Goal: Transaction & Acquisition: Purchase product/service

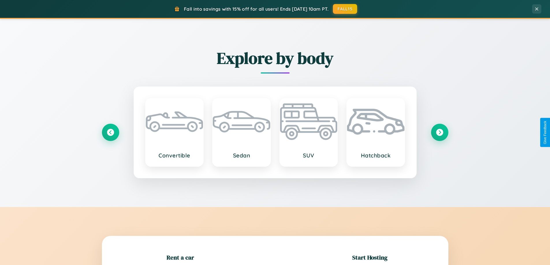
scroll to position [125, 0]
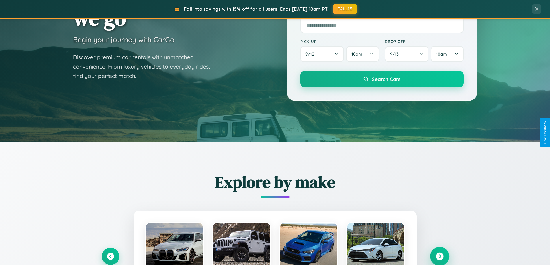
click at [439, 257] on icon at bounding box center [440, 257] width 8 height 8
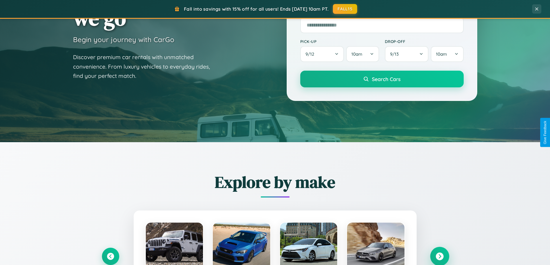
click at [439, 256] on icon at bounding box center [440, 257] width 8 height 8
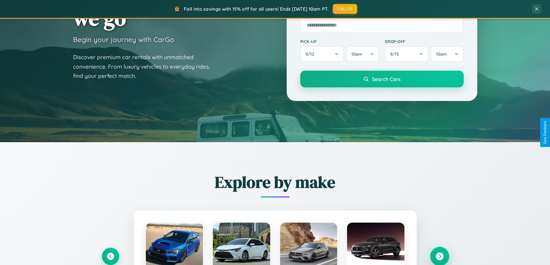
click at [439, 256] on icon at bounding box center [440, 257] width 8 height 8
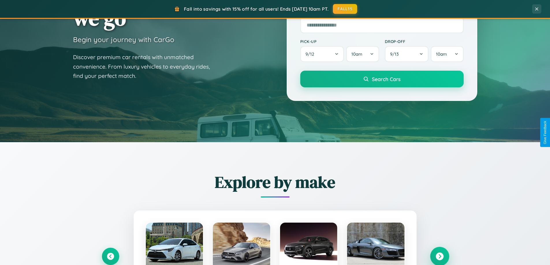
click at [439, 256] on icon at bounding box center [440, 257] width 8 height 8
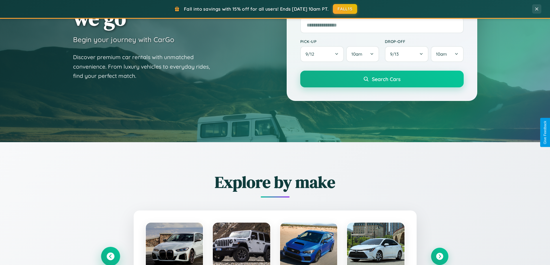
click at [110, 256] on icon at bounding box center [111, 257] width 8 height 8
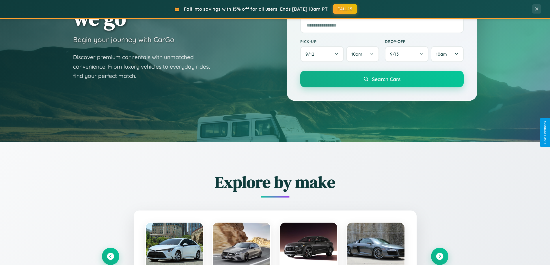
scroll to position [397, 0]
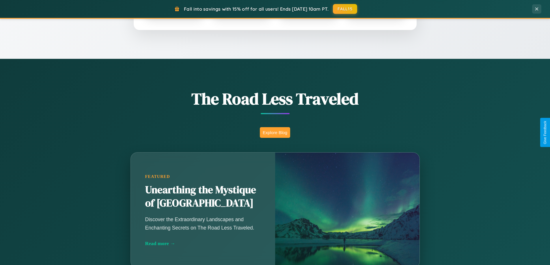
click at [275, 133] on button "Explore Blog" at bounding box center [275, 132] width 30 height 11
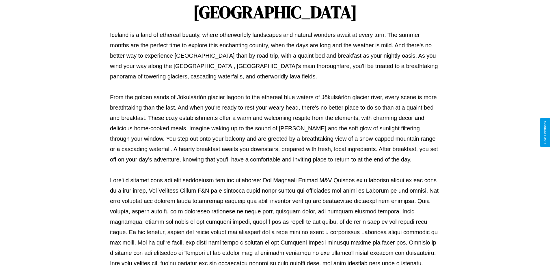
scroll to position [187, 0]
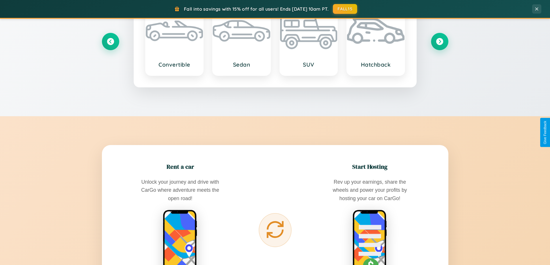
scroll to position [928, 0]
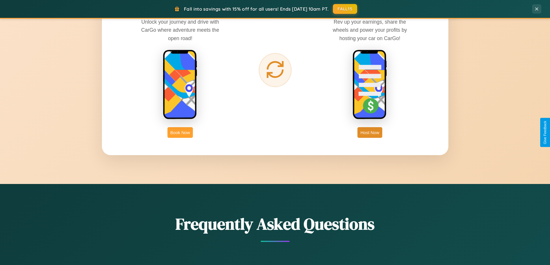
click at [180, 133] on button "Book Now" at bounding box center [179, 132] width 25 height 11
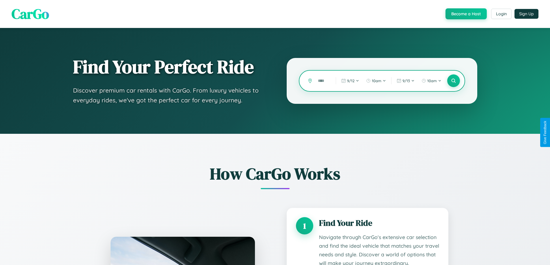
click at [322, 81] on input "text" at bounding box center [322, 81] width 15 height 10
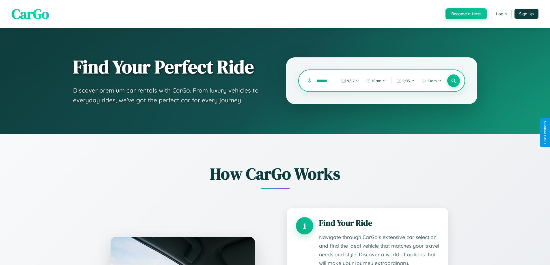
scroll to position [0, 5]
type input "*******"
click at [453, 81] on icon at bounding box center [453, 80] width 5 height 5
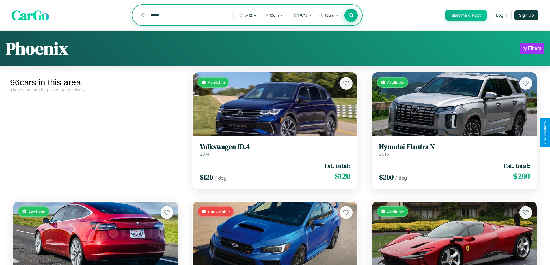
click at [351, 16] on icon at bounding box center [350, 14] width 5 height 5
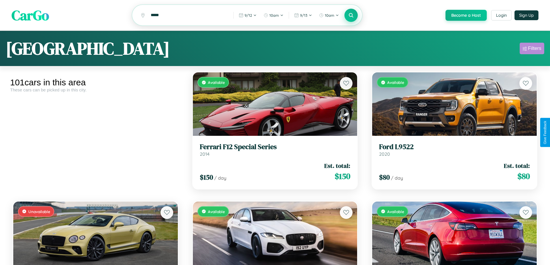
click at [532, 49] on div "Filters" at bounding box center [534, 49] width 13 height 6
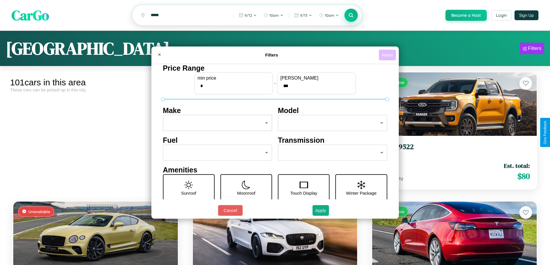
click at [388, 55] on button "Reset" at bounding box center [387, 55] width 17 height 11
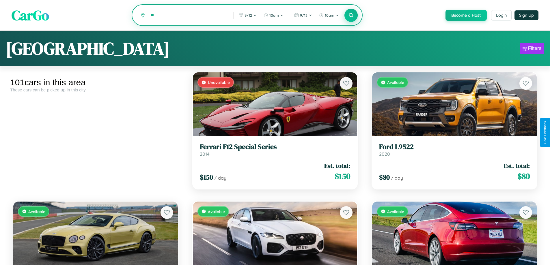
type input "*"
type input "*******"
click at [351, 16] on icon at bounding box center [350, 14] width 5 height 5
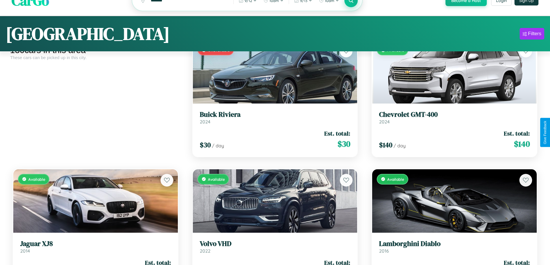
scroll to position [986, 0]
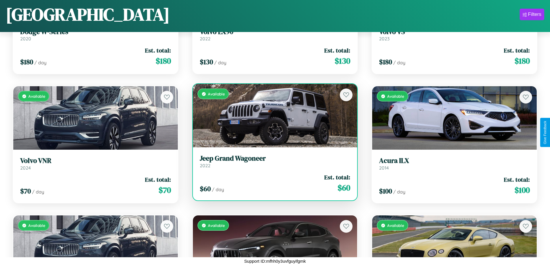
click at [273, 183] on div "$ 60 / day Est. total: $ 60" at bounding box center [275, 183] width 151 height 20
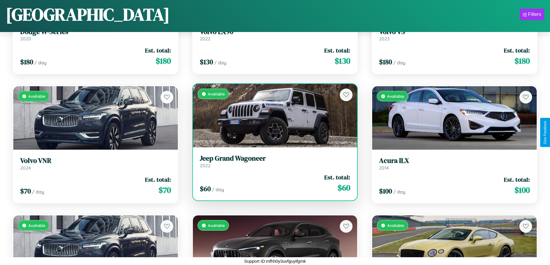
click at [273, 183] on div "$ 60 / day Est. total: $ 60" at bounding box center [275, 183] width 151 height 20
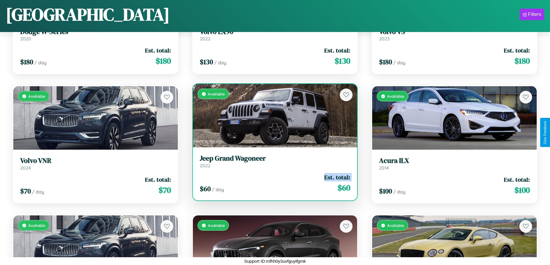
click at [273, 183] on div "$ 60 / day Est. total: $ 60" at bounding box center [275, 183] width 151 height 20
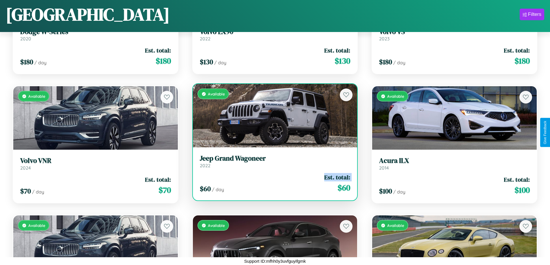
click at [273, 183] on div "$ 60 / day Est. total: $ 60" at bounding box center [275, 183] width 151 height 20
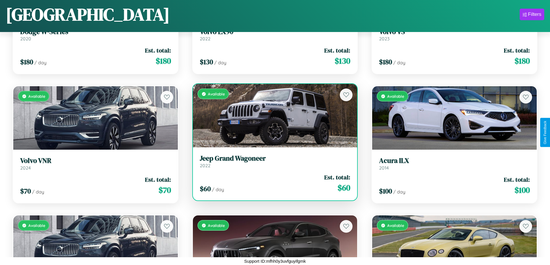
click at [273, 183] on div "$ 60 / day Est. total: $ 60" at bounding box center [275, 183] width 151 height 20
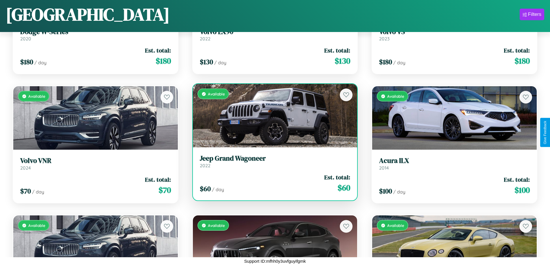
click at [273, 161] on h3 "Jeep Grand Wagoneer" at bounding box center [275, 158] width 151 height 8
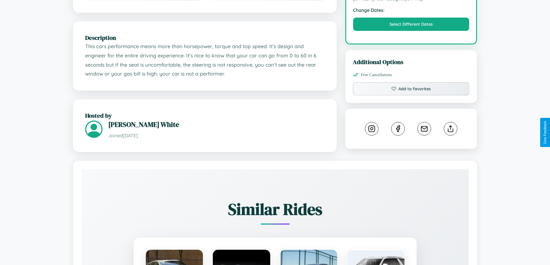
scroll to position [200, 0]
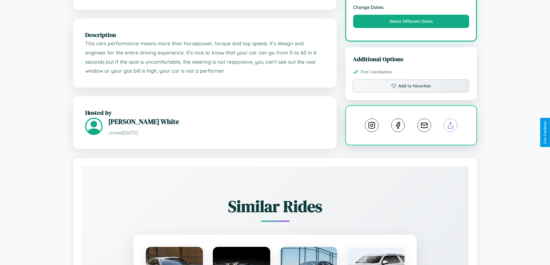
click at [451, 126] on line at bounding box center [451, 124] width 0 height 4
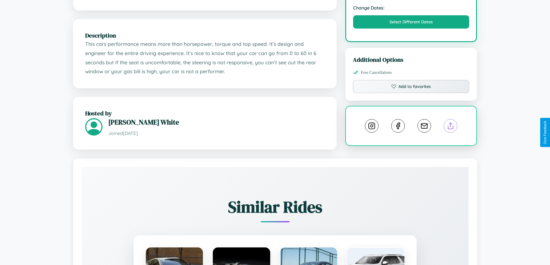
click at [451, 127] on line at bounding box center [451, 125] width 0 height 4
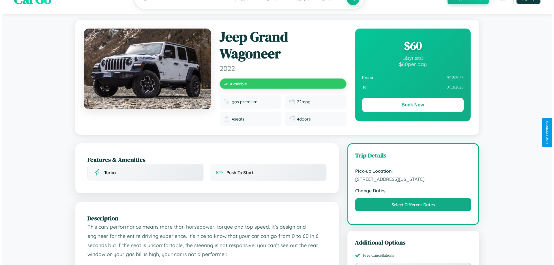
scroll to position [0, 0]
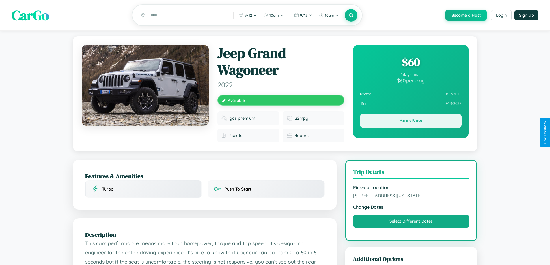
click at [411, 122] on button "Book Now" at bounding box center [411, 121] width 102 height 14
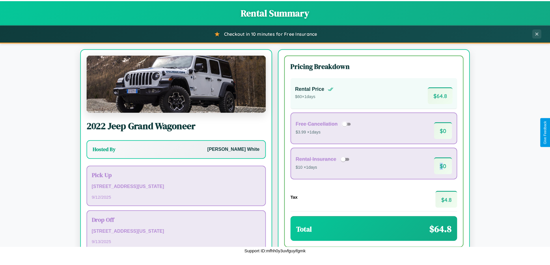
scroll to position [40, 0]
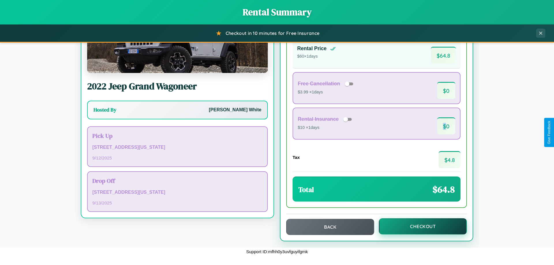
click at [419, 227] on button "Checkout" at bounding box center [423, 227] width 88 height 16
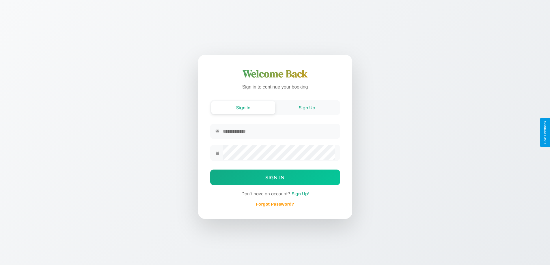
click at [307, 107] on button "Sign Up" at bounding box center [307, 107] width 64 height 13
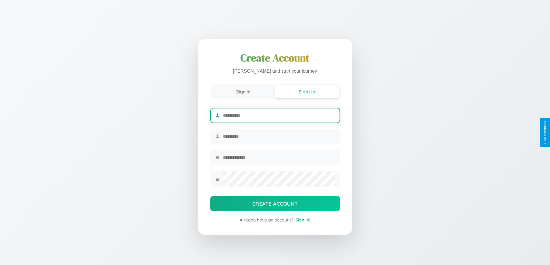
click at [279, 115] on input "text" at bounding box center [279, 116] width 112 height 14
type input "*****"
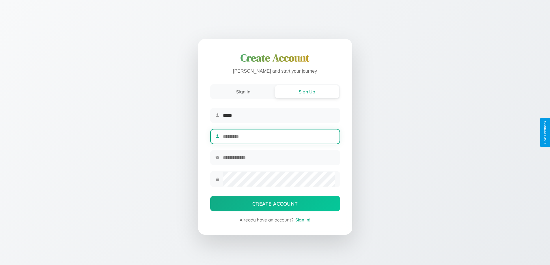
click at [279, 137] on input "text" at bounding box center [279, 137] width 112 height 14
type input "******"
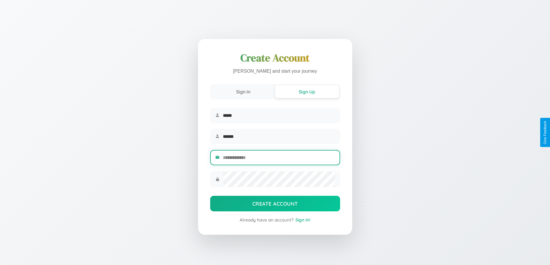
click at [279, 158] on input "email" at bounding box center [279, 158] width 112 height 14
type input "**********"
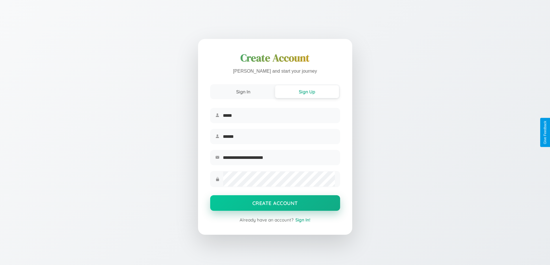
click at [275, 205] on button "Create Account" at bounding box center [275, 203] width 130 height 16
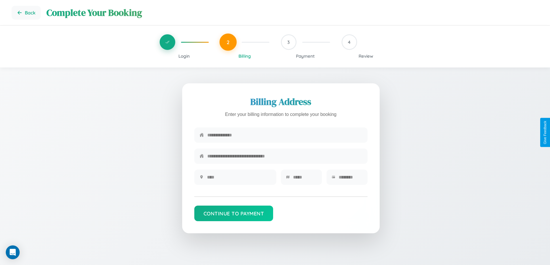
click at [285, 135] on input "text" at bounding box center [284, 135] width 155 height 14
type input "**********"
click at [239, 179] on input "text" at bounding box center [239, 177] width 64 height 14
type input "********"
click at [305, 179] on input "text" at bounding box center [305, 177] width 24 height 14
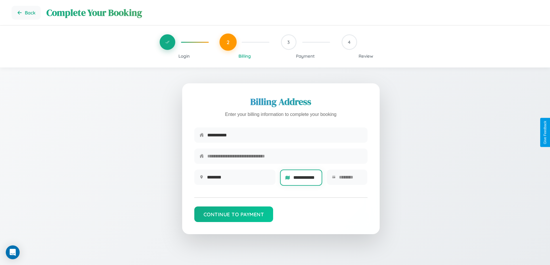
scroll to position [0, 5]
type input "**********"
